Goal: Find specific page/section: Find specific page/section

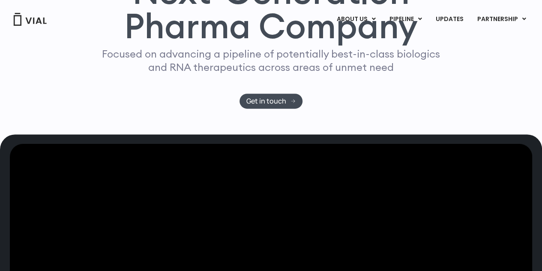
scroll to position [4, 0]
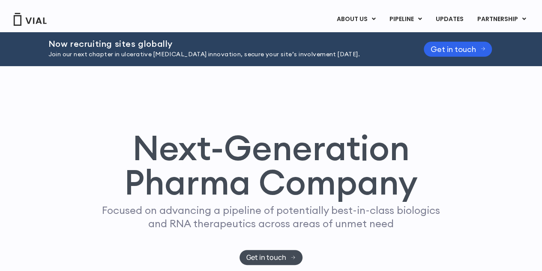
click at [40, 21] on img at bounding box center [30, 19] width 34 height 13
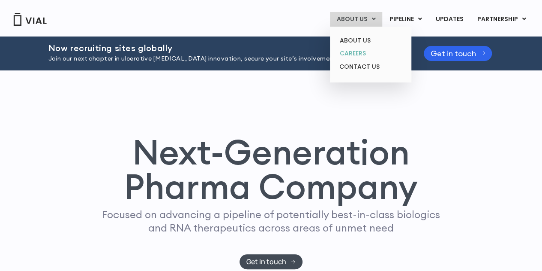
click at [360, 53] on link "CAREERS" at bounding box center [370, 53] width 75 height 13
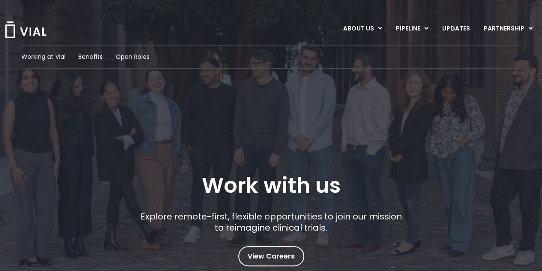
scroll to position [86, 0]
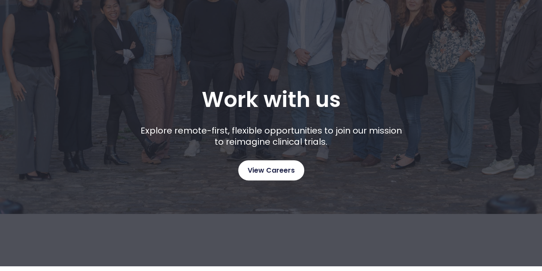
click at [271, 169] on span "View Careers" at bounding box center [271, 170] width 47 height 11
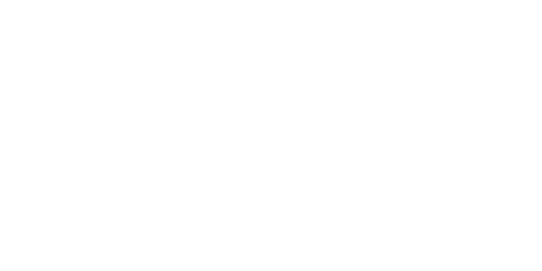
scroll to position [1315, 0]
